Goal: Task Accomplishment & Management: Use online tool/utility

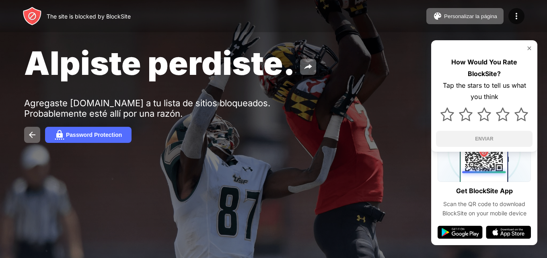
click at [349, 127] on div "Password Protection" at bounding box center [273, 135] width 499 height 16
click at [90, 16] on div "The site is blocked by BlockSite" at bounding box center [89, 16] width 84 height 7
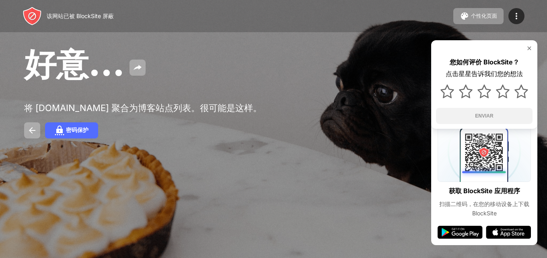
click at [376, 124] on div "好意... 将 fairoddparents.fandom.com 聚合为博客站点列表。很可能是这样。 密码保护 您如何评价 BlockSite？ 点击星星告…" at bounding box center [273, 91] width 547 height 182
click at [532, 45] on img at bounding box center [529, 48] width 6 height 6
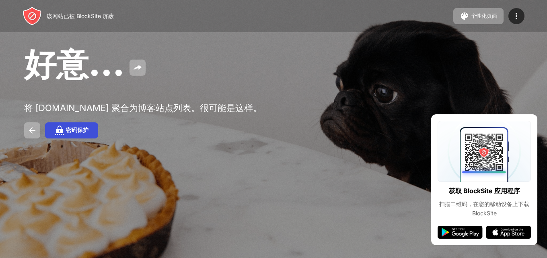
click at [54, 138] on button "密码保护" at bounding box center [71, 130] width 53 height 16
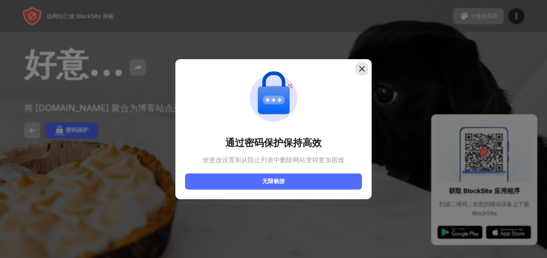
click at [361, 68] on img at bounding box center [362, 69] width 8 height 8
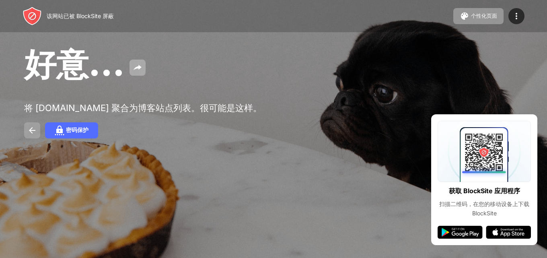
click at [33, 135] on img at bounding box center [32, 131] width 10 height 10
